Goal: Task Accomplishment & Management: Manage account settings

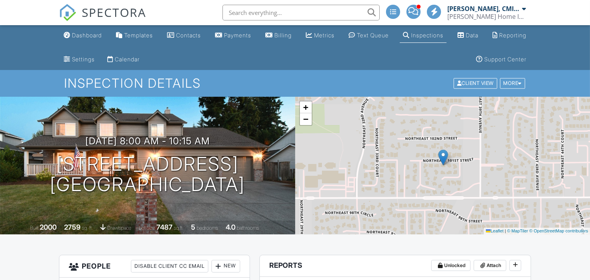
click at [106, 12] on span "SPECTORA" at bounding box center [114, 12] width 65 height 17
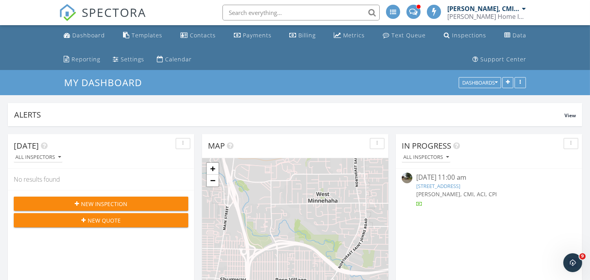
click at [445, 186] on link "[STREET_ADDRESS]" at bounding box center [439, 186] width 44 height 7
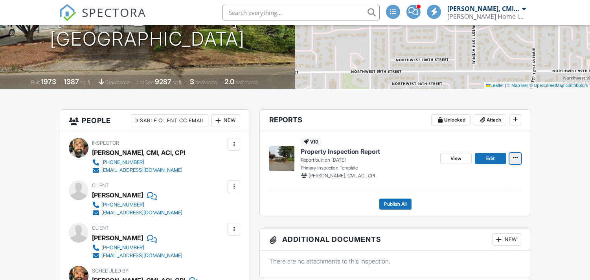
click at [515, 159] on icon at bounding box center [515, 158] width 5 height 6
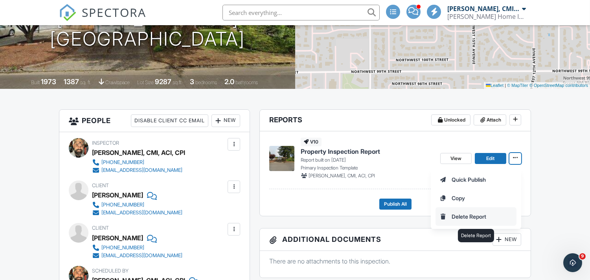
click at [463, 214] on input "Delete Report" at bounding box center [476, 217] width 80 height 18
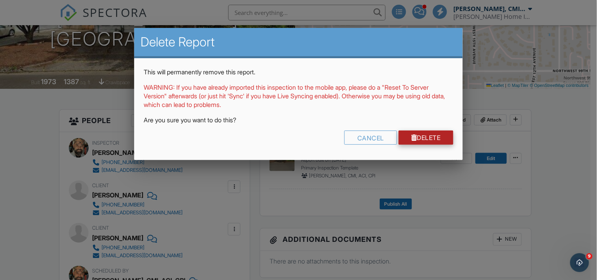
click at [435, 135] on link "Delete" at bounding box center [425, 138] width 55 height 14
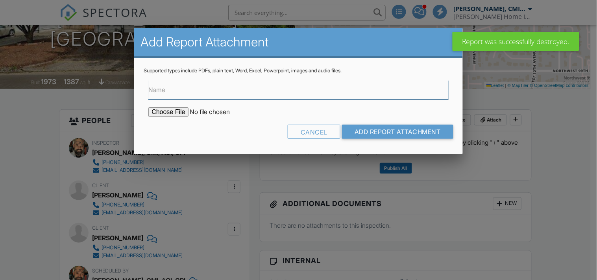
click at [198, 91] on input "Name" at bounding box center [298, 89] width 300 height 19
type input "Roof Inspection Report"
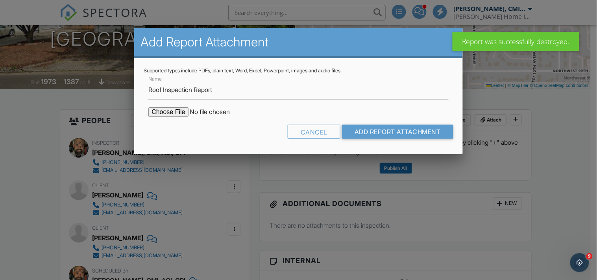
click at [169, 112] on input "file" at bounding box center [215, 111] width 134 height 9
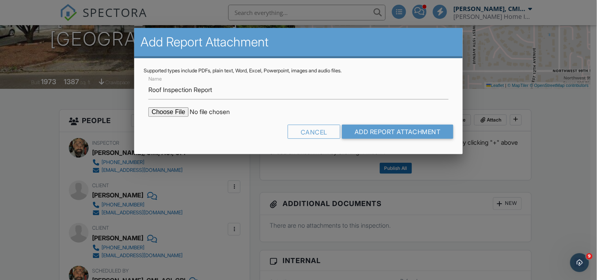
type input "C:\fakepath\10105 NW 17th Ave., Vancouver, WA 98685 Report SND.pdf"
click at [405, 127] on input "Add Report Attachment" at bounding box center [397, 132] width 111 height 14
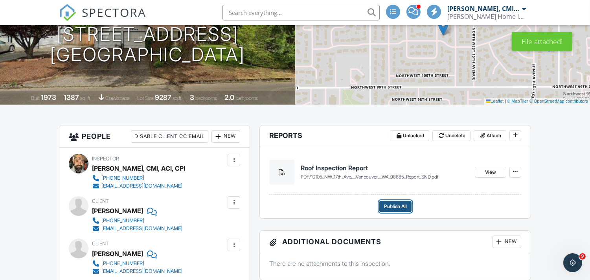
click at [397, 205] on span "Publish All" at bounding box center [395, 207] width 23 height 8
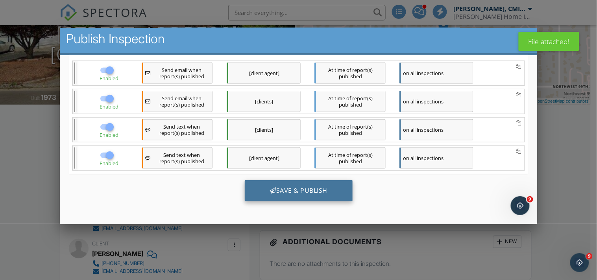
scroll to position [4, 0]
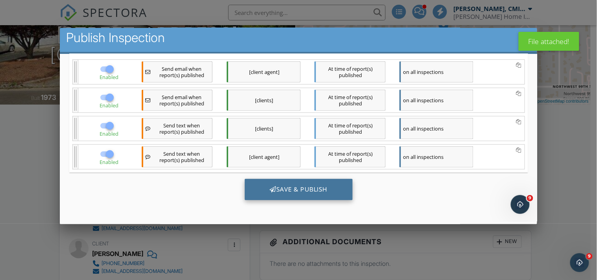
click at [299, 184] on div "Save & Publish" at bounding box center [298, 189] width 108 height 21
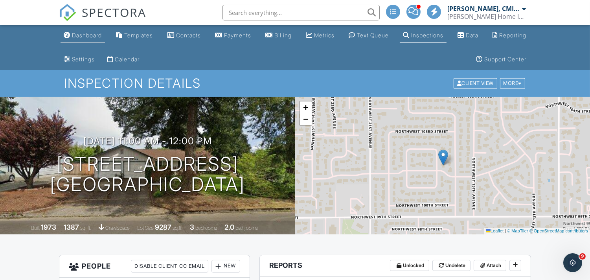
click at [77, 31] on link "Dashboard" at bounding box center [83, 35] width 44 height 15
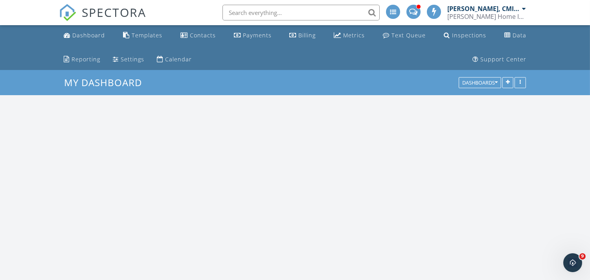
scroll to position [1438, 604]
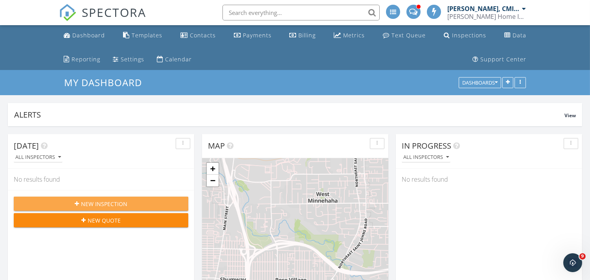
click at [117, 202] on span "New Inspection" at bounding box center [104, 204] width 46 height 8
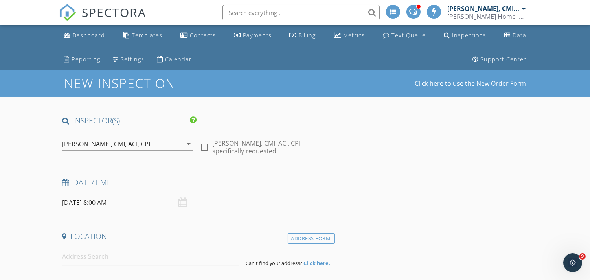
click at [122, 207] on input "[DATE] 8:00 AM" at bounding box center [127, 202] width 131 height 19
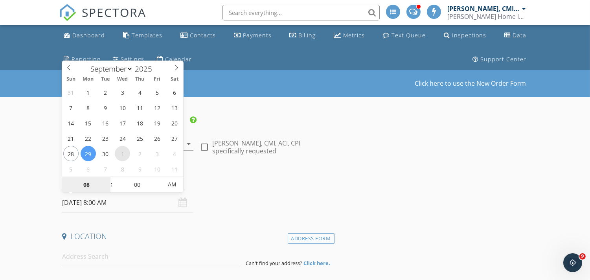
select select "9"
type input "[DATE] 8:00 AM"
type input "09"
type input "[DATE] 9:00 AM"
click at [109, 180] on span at bounding box center [108, 181] width 6 height 8
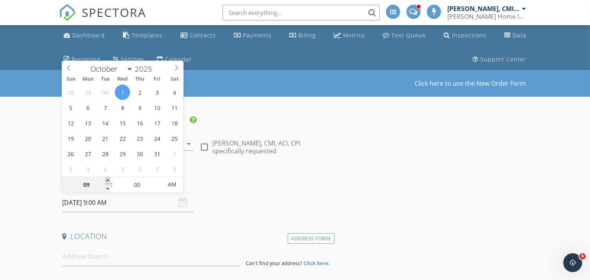
type input "10"
type input "[DATE] 10:00 AM"
click at [109, 180] on span at bounding box center [108, 181] width 6 height 8
type input "11"
type input "[DATE] 11:00 AM"
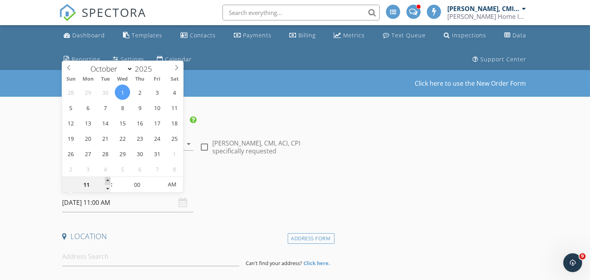
click at [109, 180] on span at bounding box center [108, 181] width 6 height 8
type input "12"
type input "[DATE] 12:00 PM"
click at [109, 180] on span at bounding box center [108, 181] width 6 height 8
click at [135, 185] on input "00" at bounding box center [137, 185] width 48 height 16
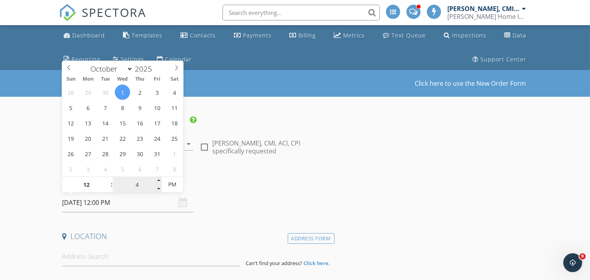
type input "45"
type input "[DATE] 12:45 PM"
click at [111, 253] on input at bounding box center [150, 256] width 177 height 19
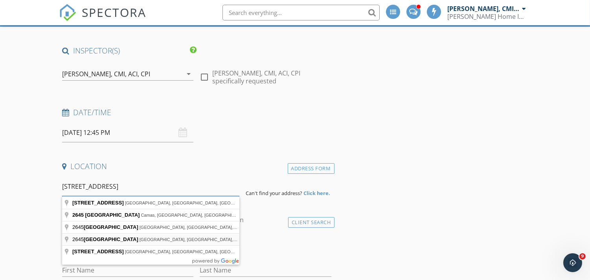
scroll to position [87, 0]
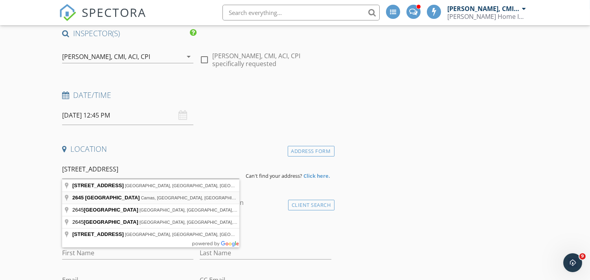
type input "[STREET_ADDRESS]"
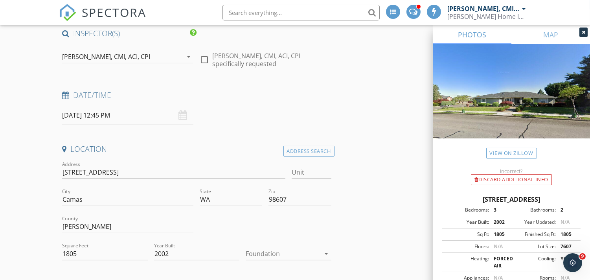
scroll to position [146, 0]
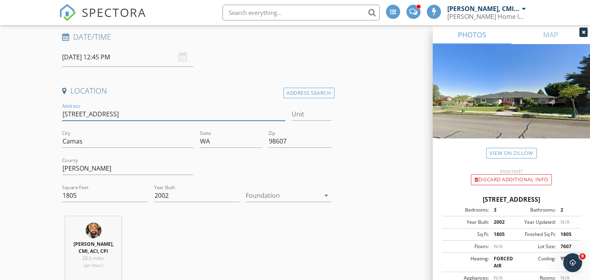
drag, startPoint x: 58, startPoint y: 113, endPoint x: 25, endPoint y: 113, distance: 33.4
drag, startPoint x: 49, startPoint y: 197, endPoint x: 26, endPoint y: 195, distance: 22.9
type input "2004"
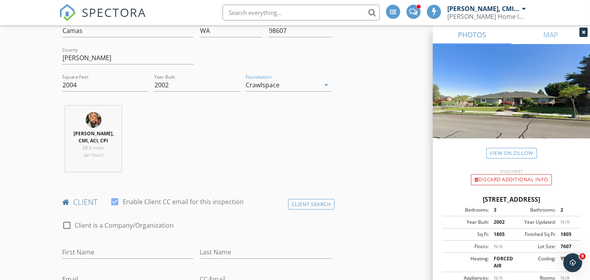
scroll to position [349, 0]
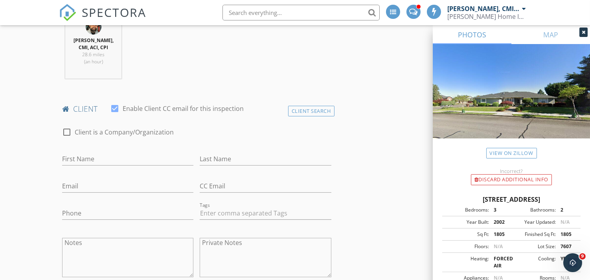
drag, startPoint x: 312, startPoint y: 111, endPoint x: 198, endPoint y: 135, distance: 116.6
click at [312, 111] on div "Client Search" at bounding box center [311, 111] width 46 height 11
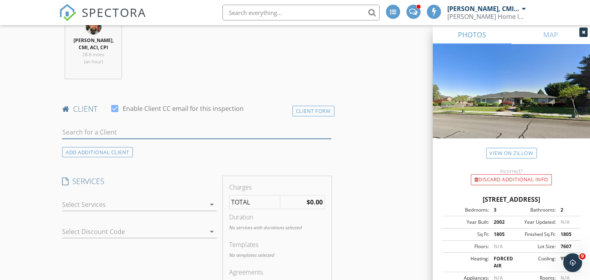
click at [98, 130] on input "text" at bounding box center [196, 132] width 269 height 13
type input "Lynn Duboi"
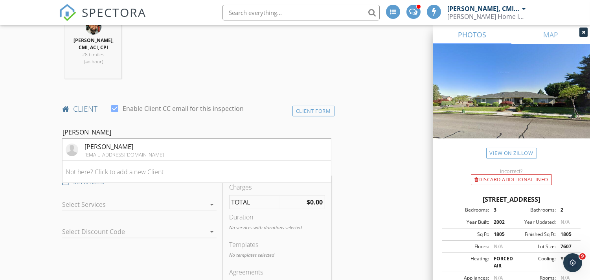
drag, startPoint x: 111, startPoint y: 146, endPoint x: 113, endPoint y: 152, distance: 6.7
click at [113, 152] on div "Lynn DuBois lynndubois@gmail.com" at bounding box center [124, 150] width 79 height 16
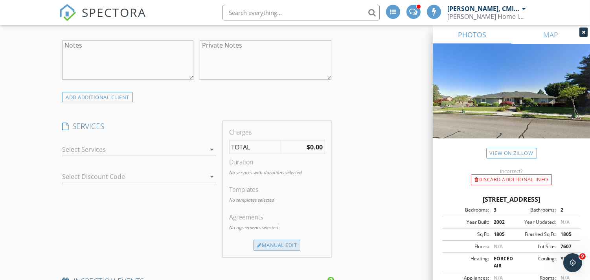
scroll to position [641, 0]
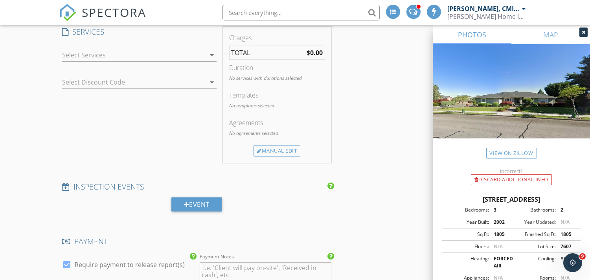
click at [126, 54] on div at bounding box center [134, 55] width 144 height 13
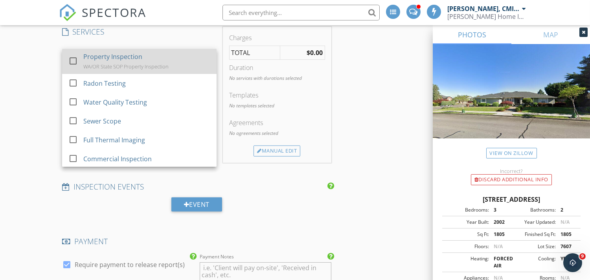
click at [92, 66] on div "WA/OR State SOP Property Inspection" at bounding box center [125, 66] width 85 height 6
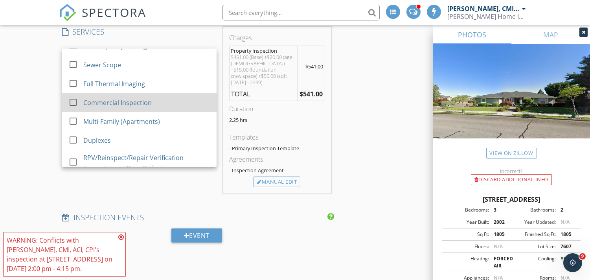
scroll to position [58, 0]
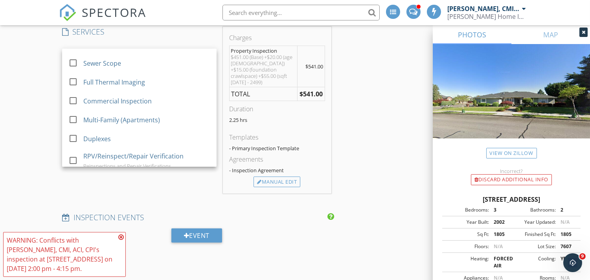
click at [42, 92] on div "New Inspection Click here to use the New Order Form INSPECTOR(S) check_box Just…" at bounding box center [295, 193] width 590 height 1528
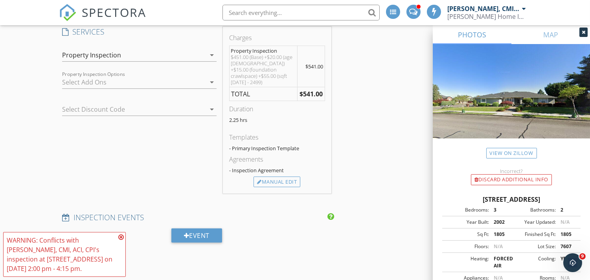
click at [131, 81] on div at bounding box center [134, 82] width 144 height 13
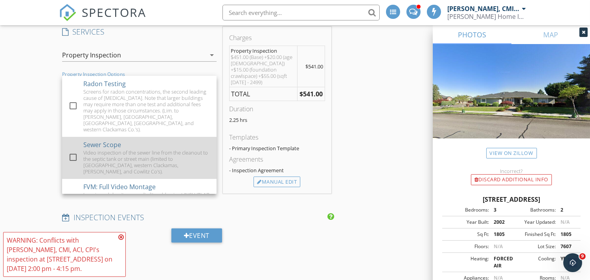
click at [76, 151] on div at bounding box center [72, 157] width 13 height 13
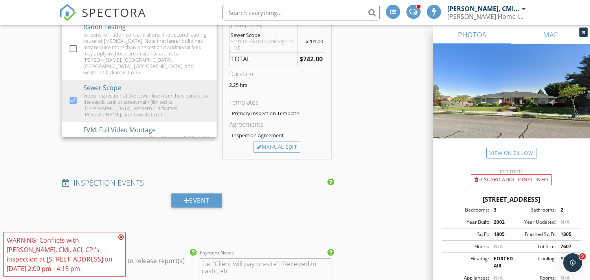
scroll to position [699, 0]
click at [284, 142] on div "Manual Edit" at bounding box center [277, 146] width 47 height 11
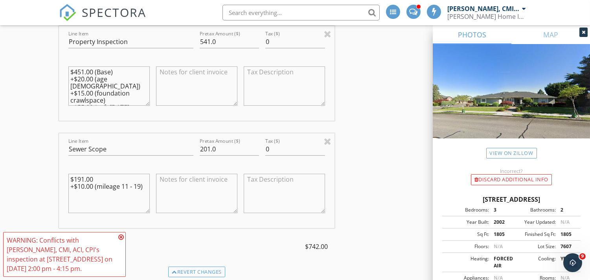
scroll to position [729, 0]
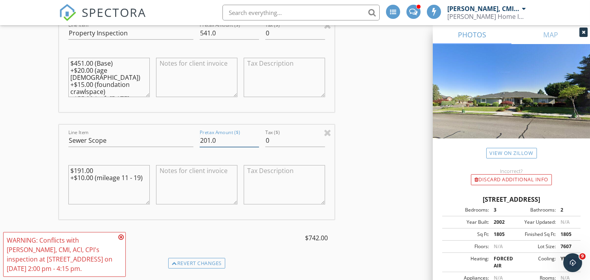
drag, startPoint x: 210, startPoint y: 140, endPoint x: 205, endPoint y: 142, distance: 5.4
click at [205, 142] on input "201.0" at bounding box center [229, 140] width 59 height 13
type input "195.0"
click at [381, 162] on div "INSPECTOR(S) check_box Justin Nickelsen, CMI, ACI, CPI PRIMARY check_box_outlin…" at bounding box center [295, 200] width 472 height 1626
click at [122, 236] on icon at bounding box center [121, 237] width 6 height 6
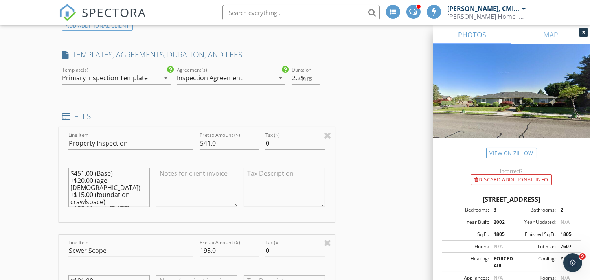
scroll to position [583, 0]
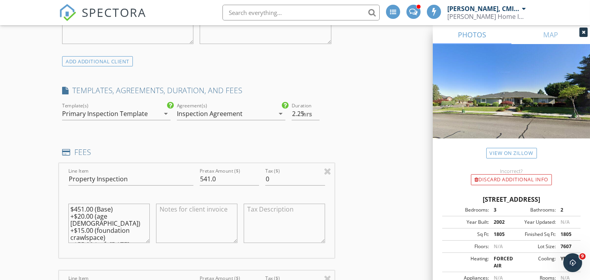
drag, startPoint x: 304, startPoint y: 114, endPoint x: 386, endPoint y: 118, distance: 81.9
click at [304, 114] on span "hrs" at bounding box center [308, 114] width 10 height 6
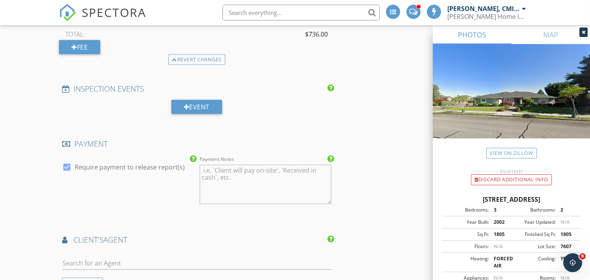
type input "2.75"
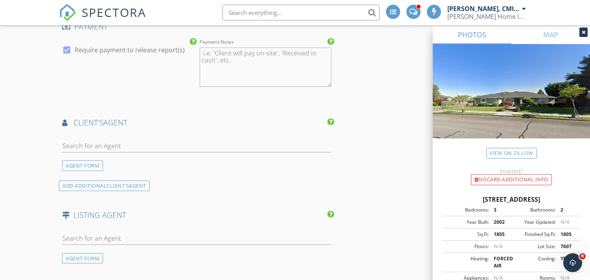
scroll to position [1049, 0]
click at [105, 146] on input "text" at bounding box center [196, 146] width 269 height 13
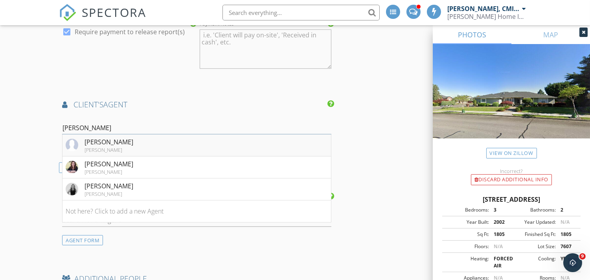
scroll to position [1078, 0]
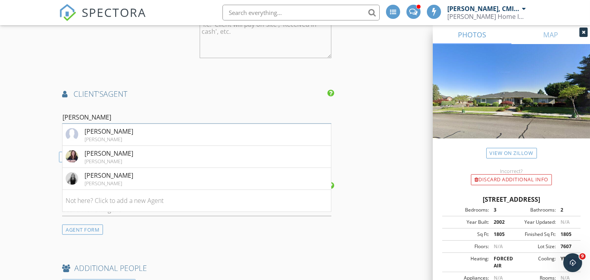
type input "Dunn"
click at [118, 157] on div "Rebecca Dunn" at bounding box center [109, 153] width 49 height 9
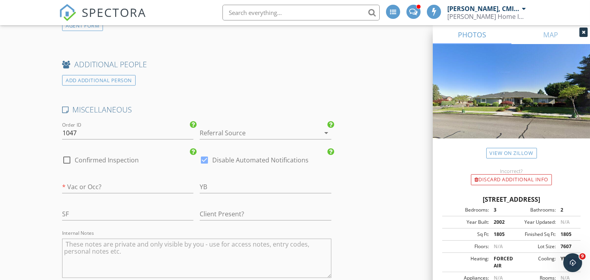
scroll to position [1486, 0]
click at [280, 135] on div at bounding box center [254, 133] width 109 height 13
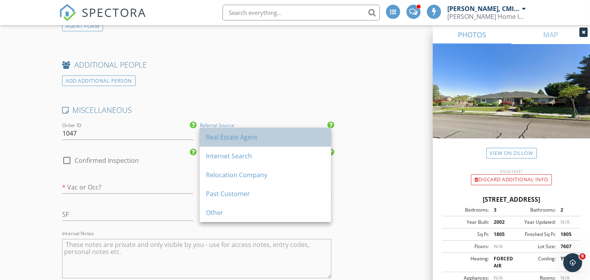
click at [245, 137] on div "Real Estate Agent" at bounding box center [265, 137] width 119 height 9
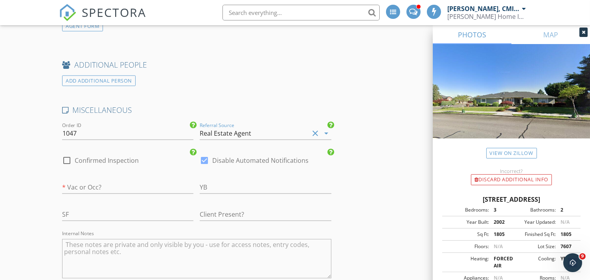
drag, startPoint x: 67, startPoint y: 161, endPoint x: 166, endPoint y: 159, distance: 98.8
click at [68, 161] on div at bounding box center [66, 160] width 13 height 13
checkbox input "true"
drag, startPoint x: 207, startPoint y: 161, endPoint x: 192, endPoint y: 166, distance: 16.8
click at [203, 161] on div at bounding box center [204, 160] width 13 height 13
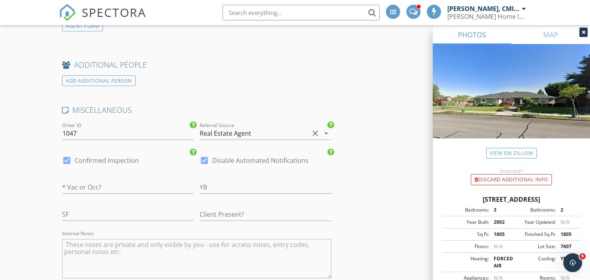
checkbox input "false"
click at [108, 191] on input "text" at bounding box center [127, 187] width 131 height 13
type input "VACANT"
type input "2002"
type input "2004"
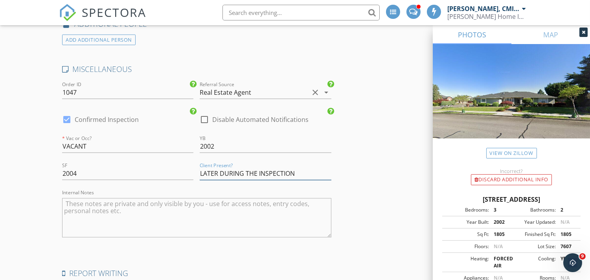
scroll to position [1544, 0]
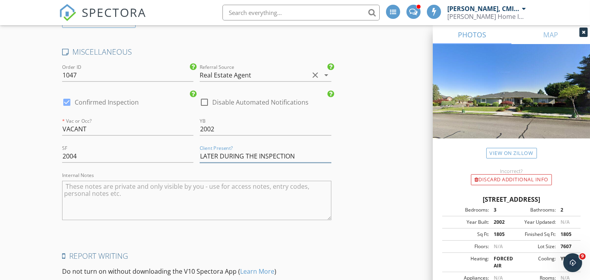
type input "LATER DURING THE INSPECTION"
click at [103, 204] on textarea "Internal Notes" at bounding box center [196, 200] width 269 height 39
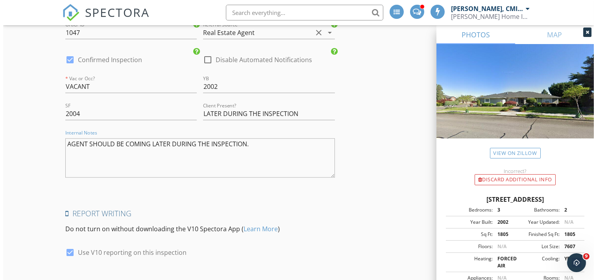
scroll to position [1684, 0]
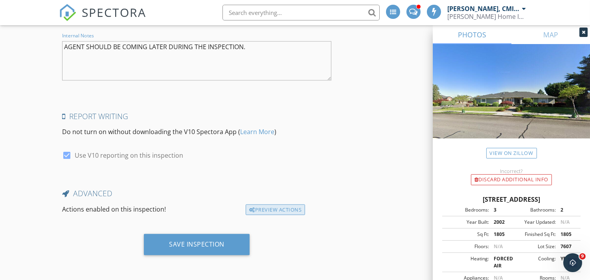
type textarea "AGENT SHOULD BE COMING LATER DURING THE INSPECTION."
click at [278, 212] on div "Preview Actions" at bounding box center [275, 210] width 59 height 11
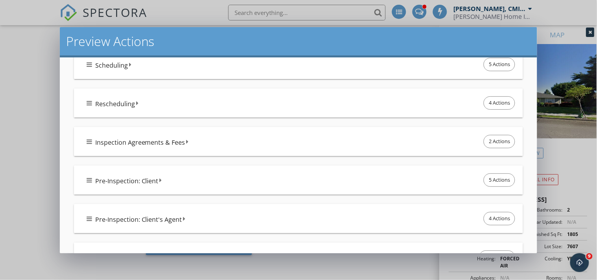
scroll to position [116, 0]
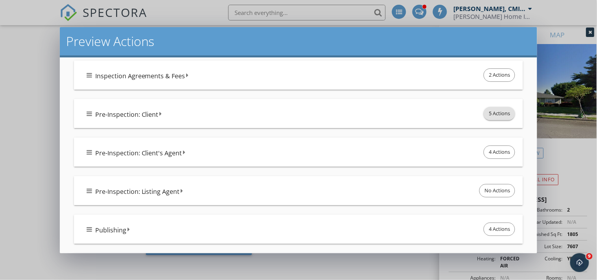
drag, startPoint x: 489, startPoint y: 113, endPoint x: 484, endPoint y: 113, distance: 5.2
click at [485, 113] on span "5 Actions" at bounding box center [499, 113] width 31 height 13
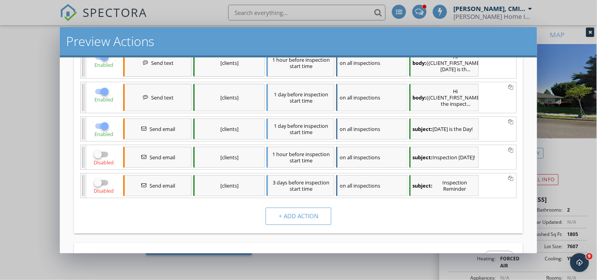
scroll to position [175, 0]
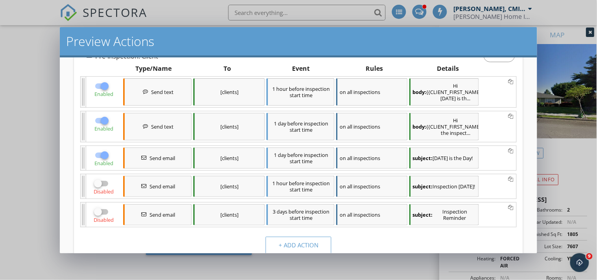
click at [101, 89] on div at bounding box center [104, 85] width 13 height 13
checkbox input "false"
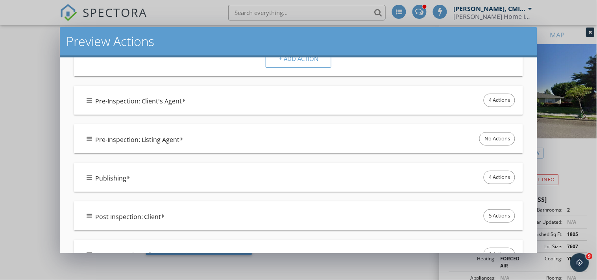
scroll to position [314, 0]
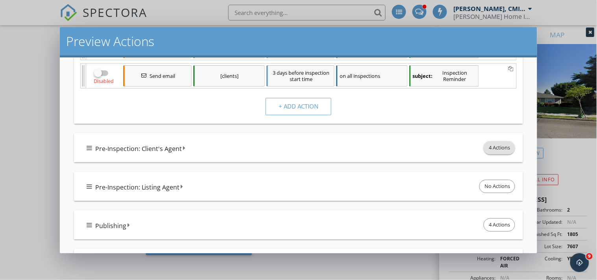
click at [498, 144] on span "4 Actions" at bounding box center [499, 148] width 31 height 13
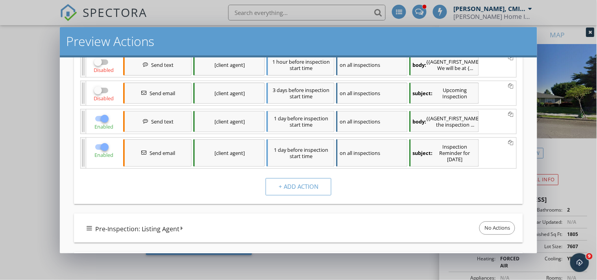
scroll to position [401, 0]
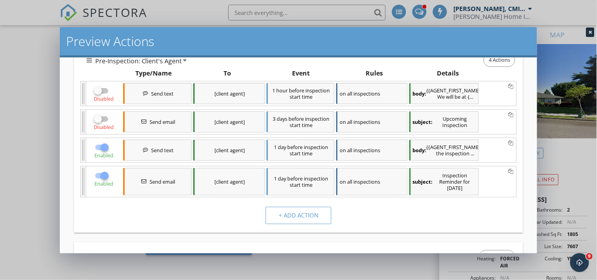
drag, startPoint x: 104, startPoint y: 192, endPoint x: 99, endPoint y: 171, distance: 21.5
click at [103, 183] on div at bounding box center [104, 175] width 13 height 13
checkbox input "false"
drag, startPoint x: 101, startPoint y: 158, endPoint x: 99, endPoint y: 120, distance: 37.4
click at [100, 148] on div "Enabled" at bounding box center [104, 150] width 36 height 24
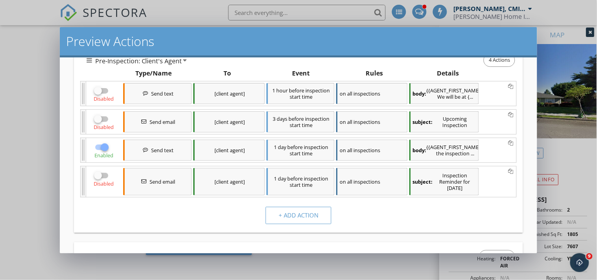
click at [100, 94] on div at bounding box center [97, 90] width 13 height 13
checkbox input "true"
click at [101, 154] on div at bounding box center [104, 147] width 13 height 13
checkbox input "false"
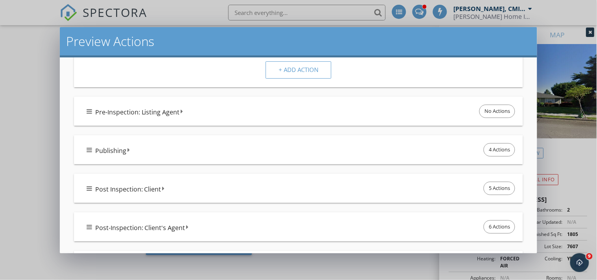
scroll to position [576, 0]
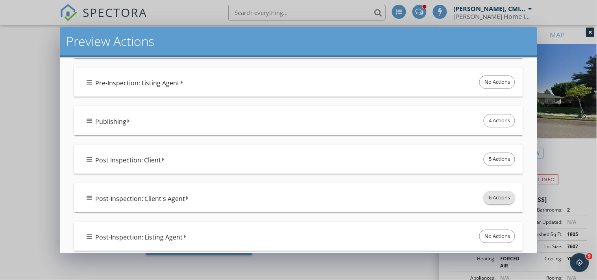
click at [489, 204] on span "6 Actions" at bounding box center [499, 198] width 31 height 13
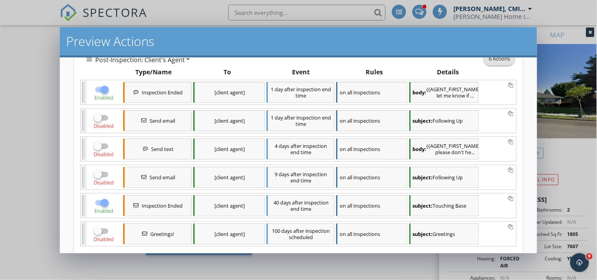
scroll to position [751, 0]
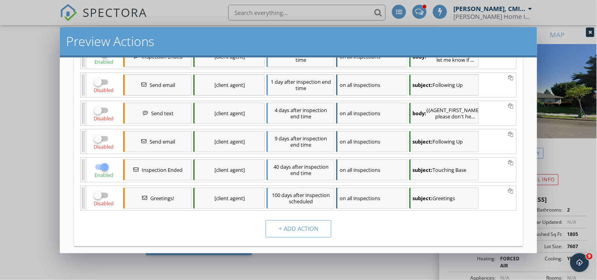
click at [103, 61] on div at bounding box center [104, 53] width 13 height 13
checkbox input "false"
click at [103, 174] on div at bounding box center [104, 167] width 13 height 13
checkbox input "false"
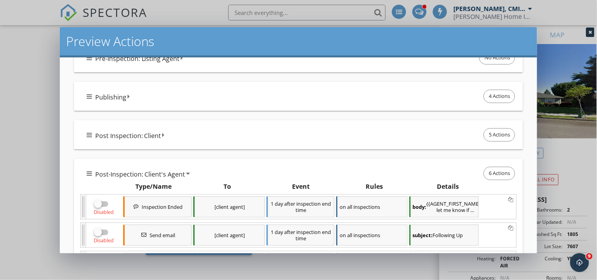
scroll to position [591, 0]
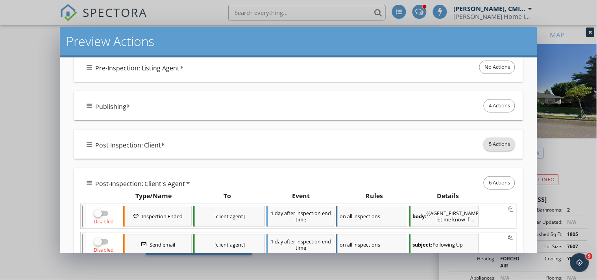
click at [484, 151] on span "5 Actions" at bounding box center [499, 144] width 31 height 13
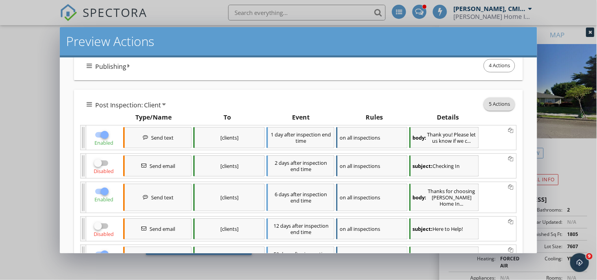
scroll to position [707, 0]
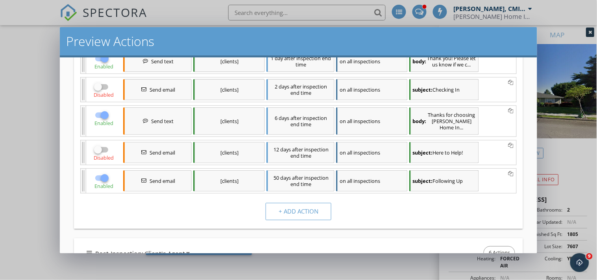
drag, startPoint x: 101, startPoint y: 129, endPoint x: 100, endPoint y: 101, distance: 27.5
click at [100, 122] on div at bounding box center [104, 115] width 13 height 13
checkbox input "false"
click at [98, 65] on div at bounding box center [104, 58] width 13 height 13
checkbox input "false"
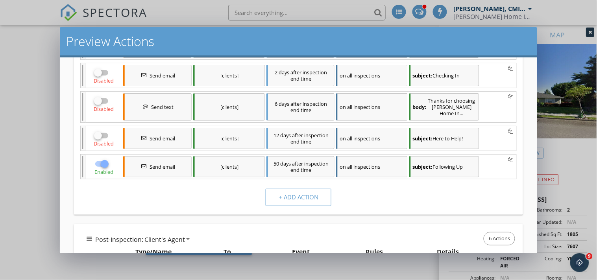
scroll to position [678, 0]
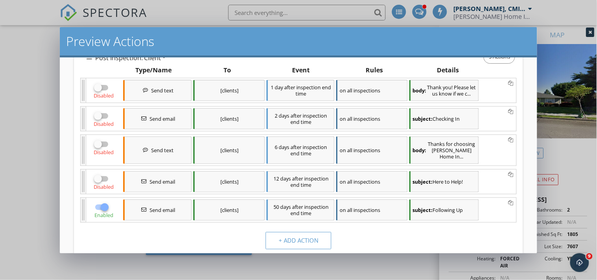
click at [104, 214] on div at bounding box center [104, 207] width 13 height 13
checkbox input "false"
click at [98, 151] on div at bounding box center [97, 144] width 13 height 13
checkbox input "true"
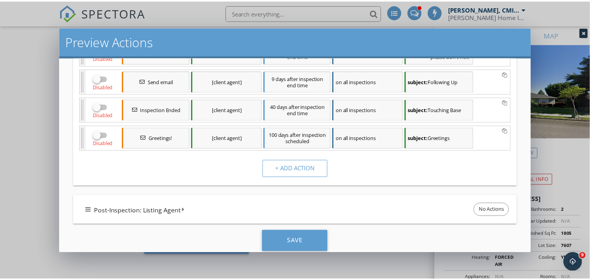
scroll to position [1040, 0]
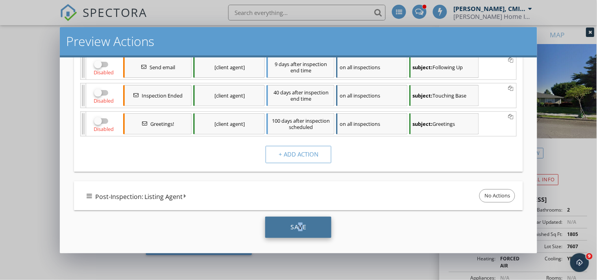
click at [293, 223] on div "Save" at bounding box center [298, 227] width 66 height 21
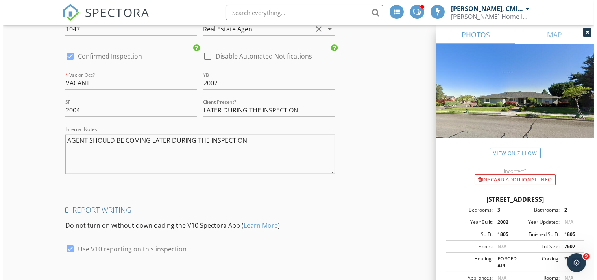
scroll to position [1684, 0]
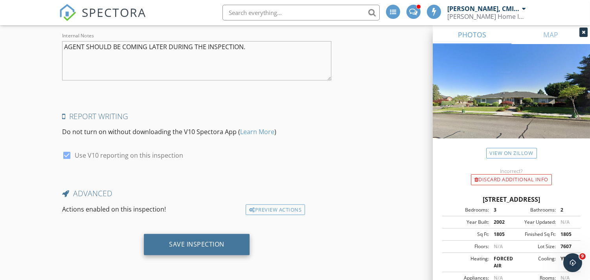
click at [196, 247] on div "Save Inspection" at bounding box center [196, 244] width 55 height 8
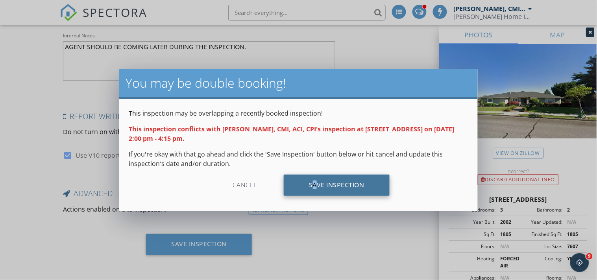
click at [311, 183] on div "Save Inspection" at bounding box center [337, 185] width 106 height 21
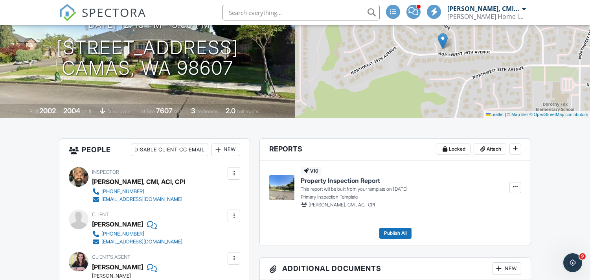
scroll to position [175, 0]
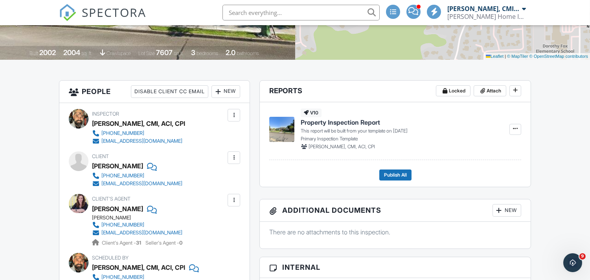
click at [235, 117] on div at bounding box center [234, 115] width 8 height 8
click at [72, 135] on div "Inspector Justin Nickelsen, CMI, ACI, CPI 360-907-9648 nickelsenhomeinspections…" at bounding box center [155, 127] width 172 height 36
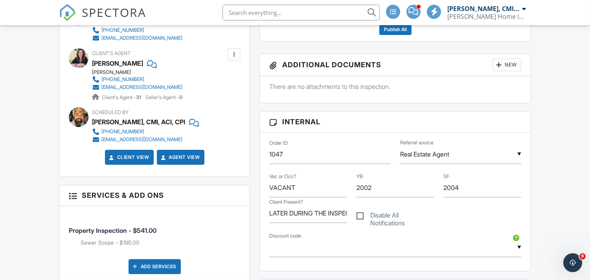
scroll to position [466, 0]
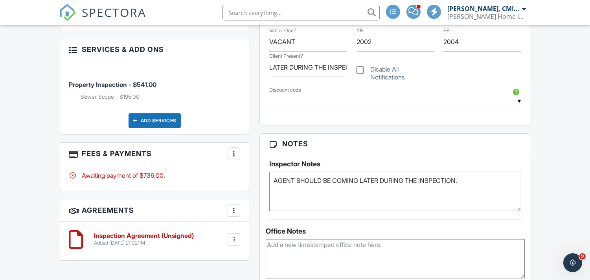
click at [475, 183] on textarea "AGENT SHOULD BE COMING LATER DURING THE INSPECTION." at bounding box center [395, 191] width 252 height 39
type textarea "AGENT SHOULD BE COMING LATER DURING THE INSPECTION. CLIENT SPECIFICALLY REQUEST…"
click at [326, 257] on textarea at bounding box center [395, 258] width 259 height 39
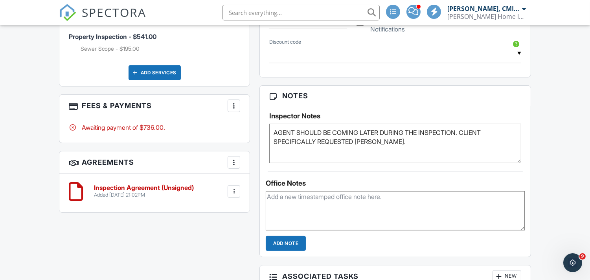
scroll to position [524, 0]
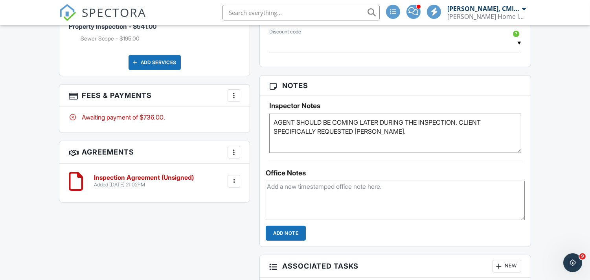
click at [292, 199] on textarea at bounding box center [395, 200] width 259 height 39
paste textarea "S.SCOPE REQ. | CAMAS | W. 10.1.25 12:45PM-3:15PM Address: 2645 NW 29TH AVE., CA…"
type textarea "S.SCOPE REQ. | CAMAS | W. 10.1.25 12:45PM-3:15PM Address: 2645 NW 29TH AVE., CA…"
drag, startPoint x: 290, startPoint y: 226, endPoint x: 293, endPoint y: 231, distance: 5.8
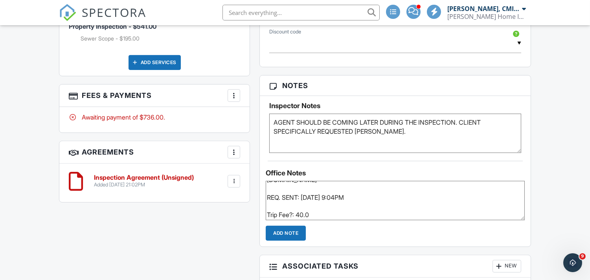
click at [290, 227] on input "Add Note" at bounding box center [286, 233] width 40 height 15
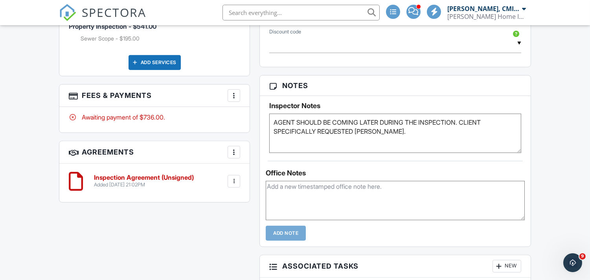
scroll to position [0, 0]
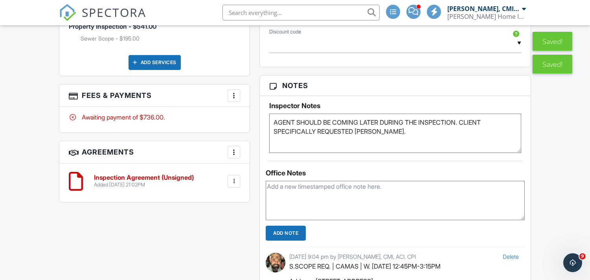
click at [168, 245] on div "All emails and texts are disabled for this inspection! All emails and texts hav…" at bounding box center [295, 177] width 482 height 893
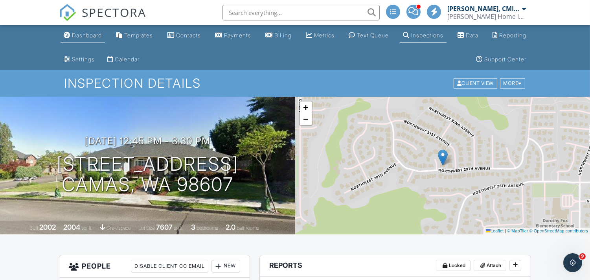
click at [82, 37] on div "Dashboard" at bounding box center [87, 35] width 30 height 7
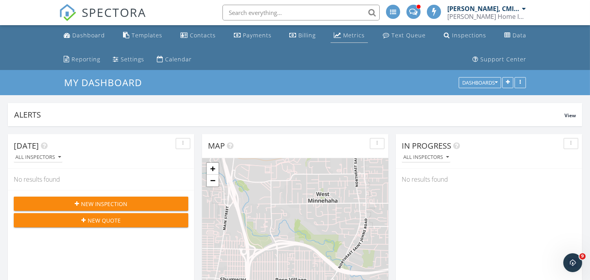
click at [343, 33] on div "Metrics" at bounding box center [354, 34] width 22 height 7
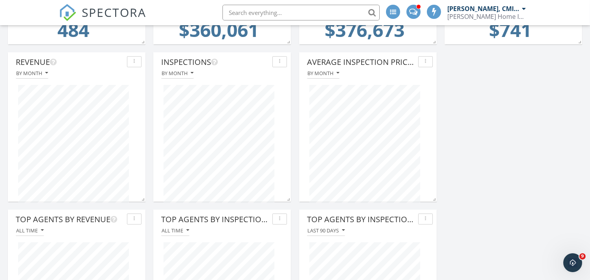
scroll to position [233, 0]
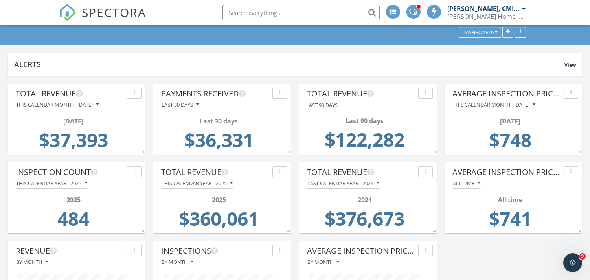
scroll to position [0, 0]
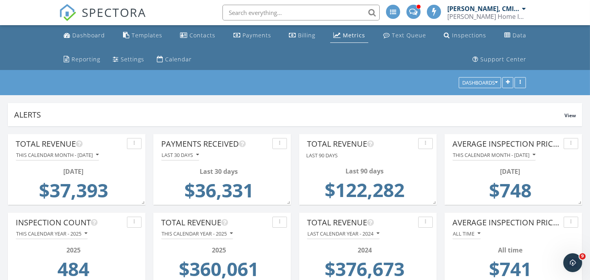
click at [240, 10] on input "text" at bounding box center [301, 13] width 157 height 16
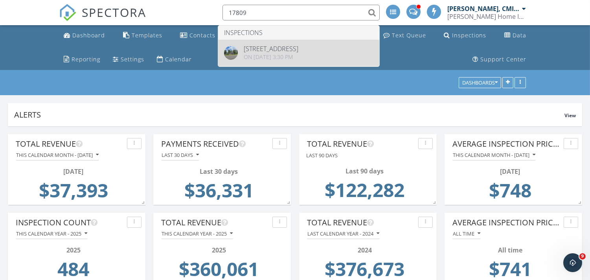
type input "17809"
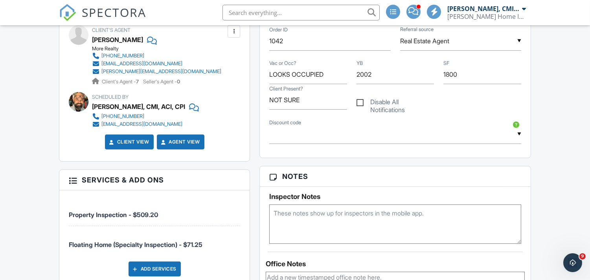
scroll to position [500, 0]
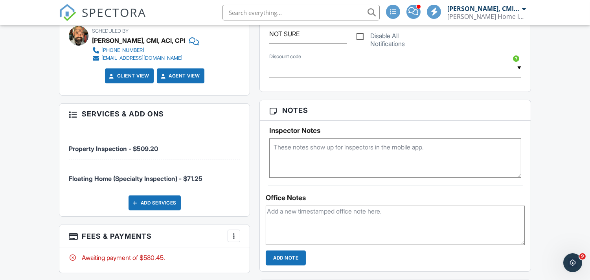
click at [307, 149] on textarea at bounding box center [395, 157] width 252 height 39
paste textarea "We are cleared for tomorrow, 9/29 at 3:30pm. The gate code is 35741 and I will …"
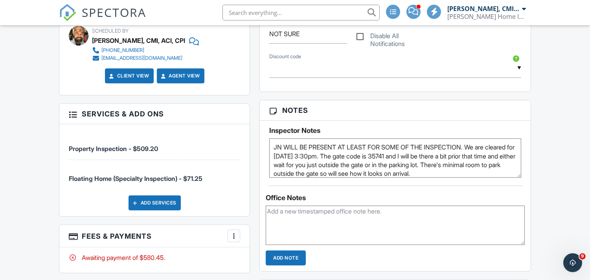
scroll to position [9, 0]
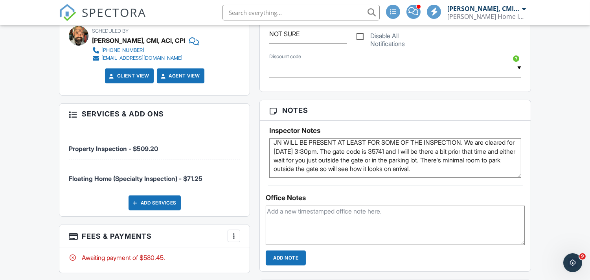
click at [307, 149] on textarea "JN WILL BE PRESENT AT LEAST FOR SOME OF THE INSPECTION. We are cleared for tomo…" at bounding box center [395, 157] width 252 height 39
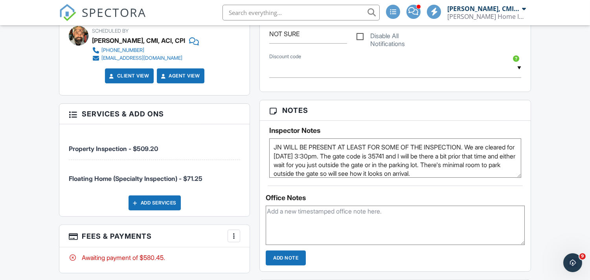
click at [472, 148] on textarea "JN WILL BE PRESENT AT LEAST FOR SOME OF THE INSPECTION. We are cleared for tomo…" at bounding box center [395, 157] width 252 height 39
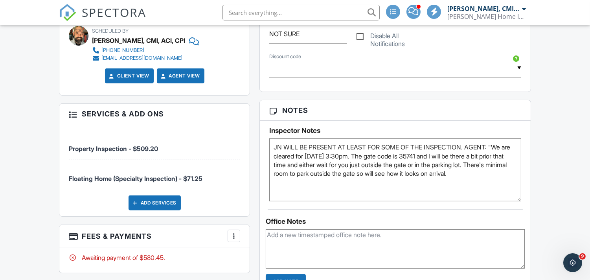
drag, startPoint x: 517, startPoint y: 174, endPoint x: 503, endPoint y: 199, distance: 28.2
click at [514, 201] on textarea "JN WILL BE PRESENT AT LEAST FOR SOME OF THE INSPECTION. AGENT: "We are cleared …" at bounding box center [395, 169] width 252 height 63
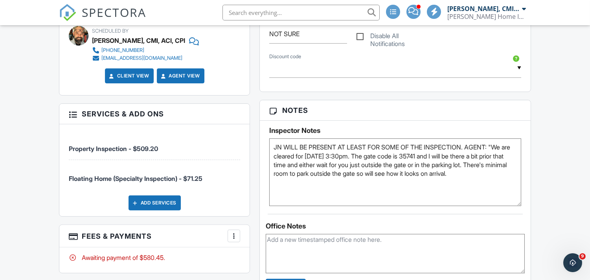
click at [336, 186] on textarea "JN WILL BE PRESENT AT LEAST FOR SOME OF THE INSPECTION. AGENT: "We are cleared …" at bounding box center [395, 172] width 252 height 68
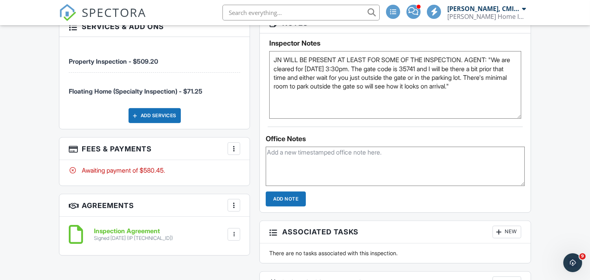
scroll to position [529, 0]
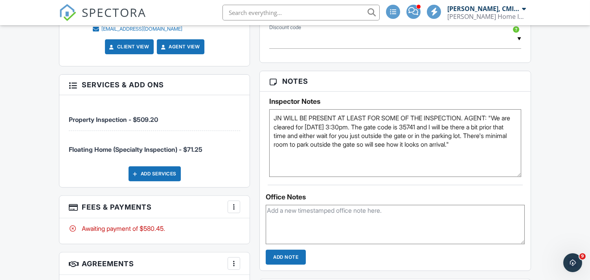
type textarea "JN WILL BE PRESENT AT LEAST FOR SOME OF THE INSPECTION. AGENT: "We are cleared …"
click at [453, 194] on div "Office Notes" at bounding box center [395, 197] width 259 height 8
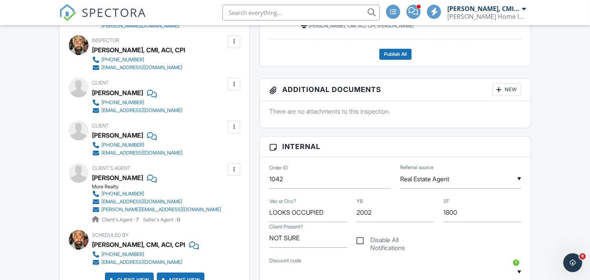
scroll to position [62, 0]
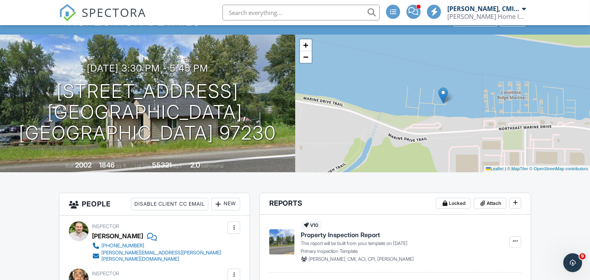
click at [266, 10] on input "text" at bounding box center [301, 13] width 157 height 16
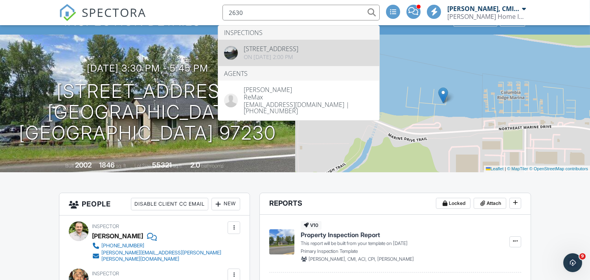
type input "2630"
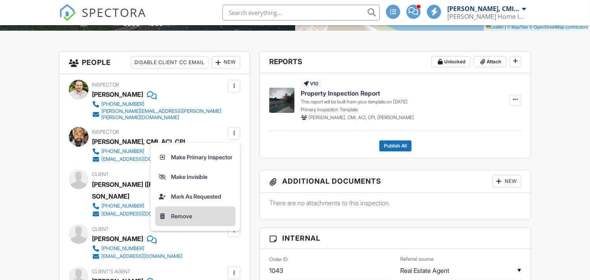
click at [185, 210] on li "Remove" at bounding box center [195, 217] width 80 height 20
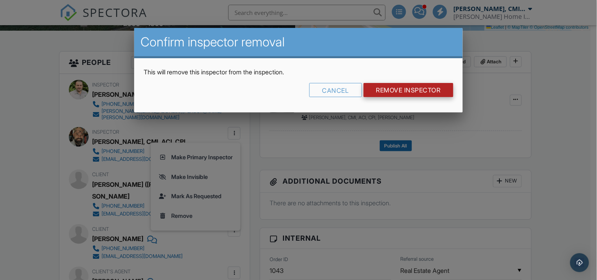
click at [411, 89] on input "Remove Inspector" at bounding box center [408, 90] width 90 height 14
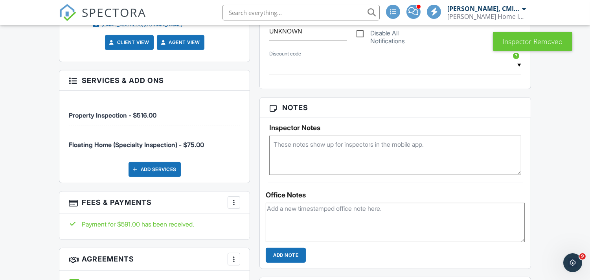
scroll to position [500, 0]
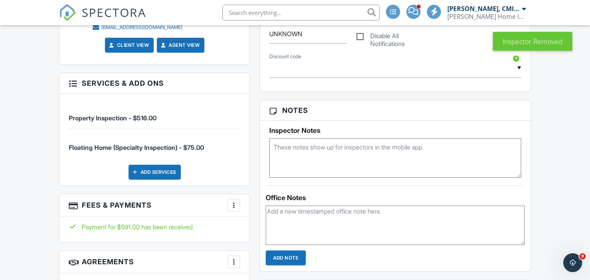
click at [298, 151] on textarea at bounding box center [395, 157] width 252 height 39
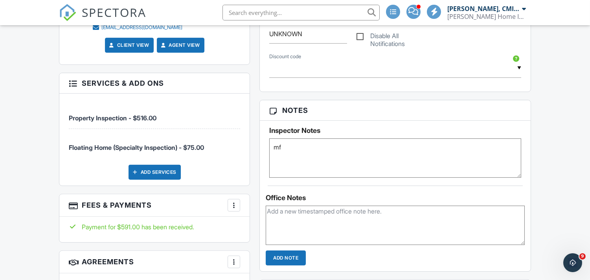
type textarea "m"
paste textarea "Cleared for Wednesday, 10/1 at 2pm. Access code here is 0649. Select the bottom…"
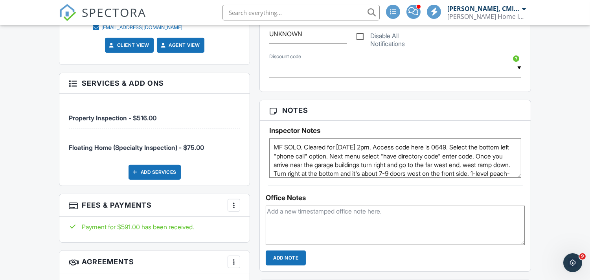
scroll to position [18, 0]
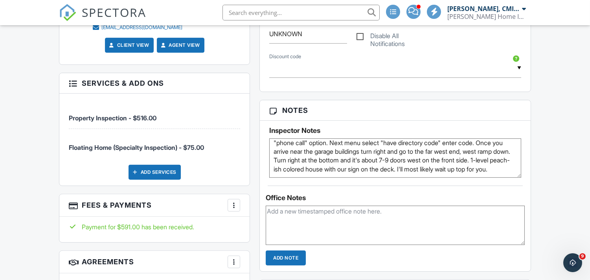
click at [298, 151] on textarea "MF SOLO. Cleared for Wednesday, 10/1 at 2pm. Access code here is 0649. Select t…" at bounding box center [395, 157] width 252 height 39
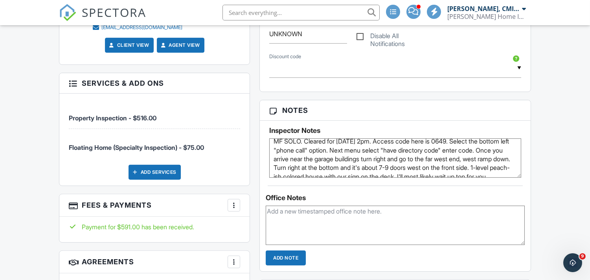
scroll to position [0, 0]
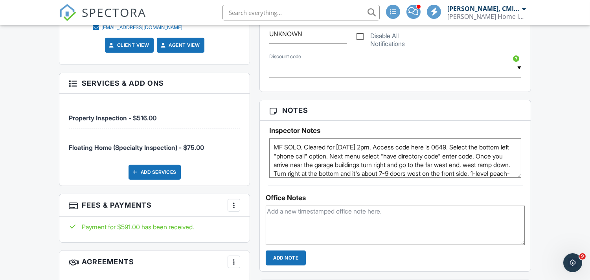
click at [305, 148] on textarea "MF SOLO. Cleared for Wednesday, 10/1 at 2pm. Access code here is 0649. Select t…" at bounding box center [395, 157] width 252 height 39
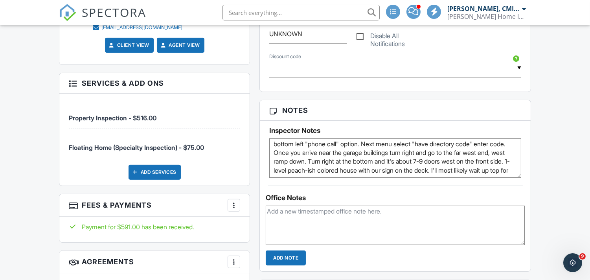
scroll to position [22, 0]
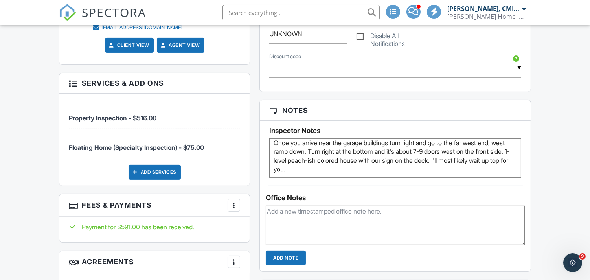
click at [430, 170] on textarea "MF SOLO. AGENT: "Cleared for Wednesday, 10/1 at 2pm. Access code here is 0649. …" at bounding box center [395, 157] width 252 height 39
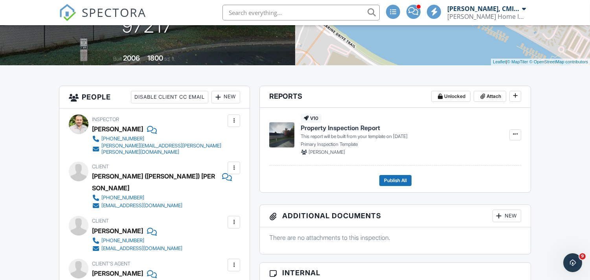
scroll to position [0, 0]
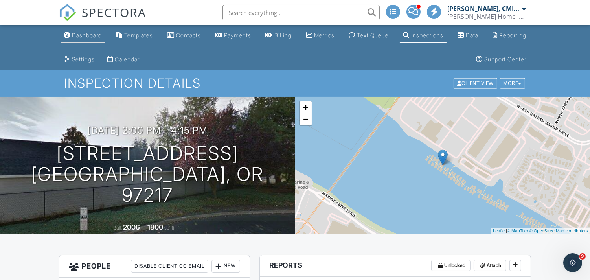
type textarea "MF SOLO. AGENT: "Cleared for Wednesday, 10/1 at 2pm. Access code here is 0649. …"
click at [85, 33] on div "Dashboard" at bounding box center [87, 35] width 30 height 7
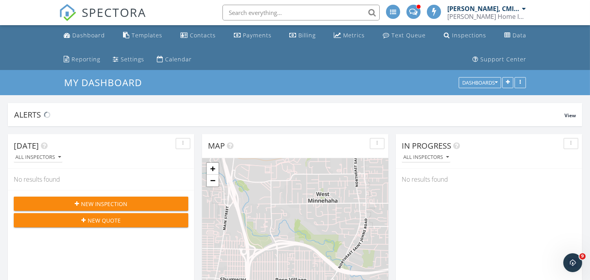
scroll to position [1438, 604]
click at [271, 10] on input "text" at bounding box center [301, 13] width 157 height 16
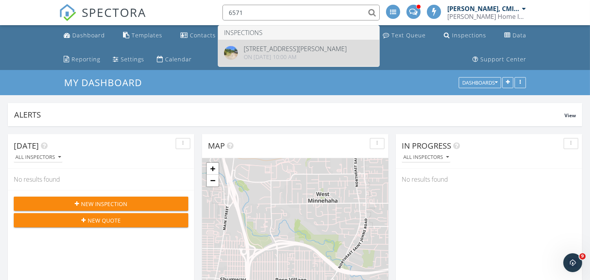
type input "6571"
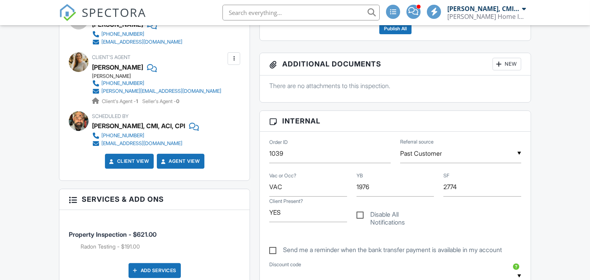
scroll to position [460, 0]
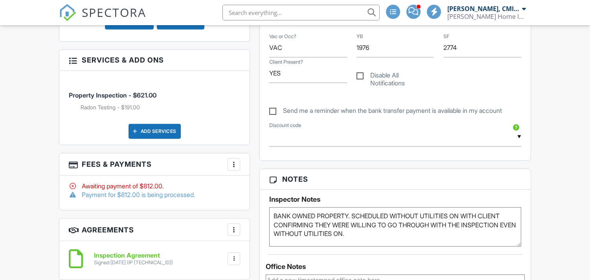
click at [273, 111] on label "Send me a reminder when the bank transfer payment is available in my account" at bounding box center [385, 112] width 233 height 10
click at [273, 109] on input "Send me a reminder when the bank transfer payment is available in my account" at bounding box center [271, 106] width 5 height 5
checkbox input "true"
click at [273, 215] on textarea "BANK OWNED PROPERTY. SCHEDULED WITHOUT UTILITIES ON WITH CLIENT CONFIRMING THEY…" at bounding box center [395, 226] width 252 height 39
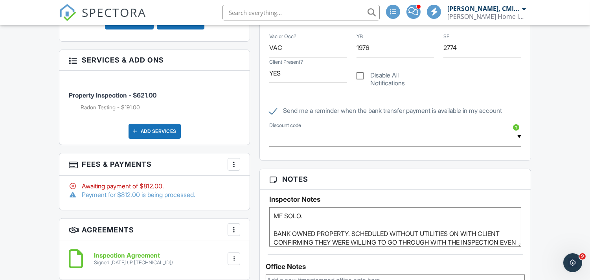
click at [319, 218] on textarea "BANK OWNED PROPERTY. SCHEDULED WITHOUT UTILITIES ON WITH CLIENT CONFIRMING THEY…" at bounding box center [395, 226] width 252 height 39
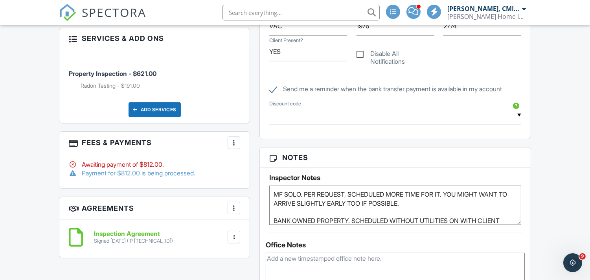
scroll to position [548, 0]
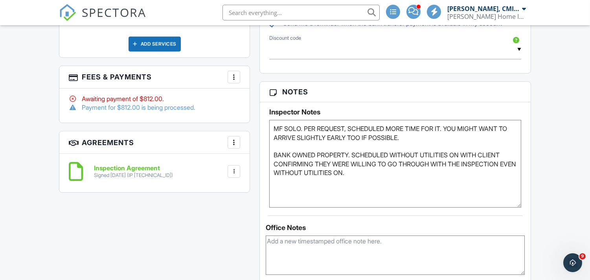
drag, startPoint x: 519, startPoint y: 155, endPoint x: 523, endPoint y: 204, distance: 48.5
click at [523, 204] on div "Inspector Notes BANK OWNED PROPERTY. SCHEDULED WITHOUT UTILITIES ON WITH CLIENT…" at bounding box center [395, 154] width 271 height 105
click at [373, 175] on textarea "BANK OWNED PROPERTY. SCHEDULED WITHOUT UTILITIES ON WITH CLIENT CONFIRMING THEY…" at bounding box center [395, 164] width 252 height 88
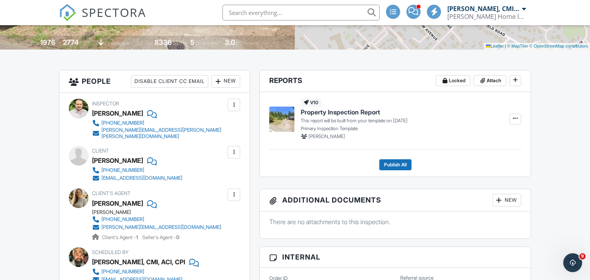
scroll to position [0, 0]
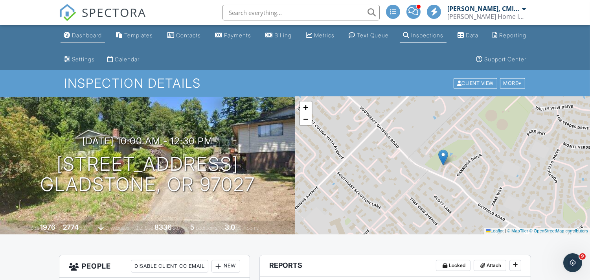
type textarea "MF SOLO. PER REQUEST, SCHEDULED MORE TIME FOR IT. YOU MIGHT WANT TO ARRIVE SLIG…"
click at [89, 37] on div "Dashboard" at bounding box center [87, 35] width 30 height 7
